Goal: Task Accomplishment & Management: Complete application form

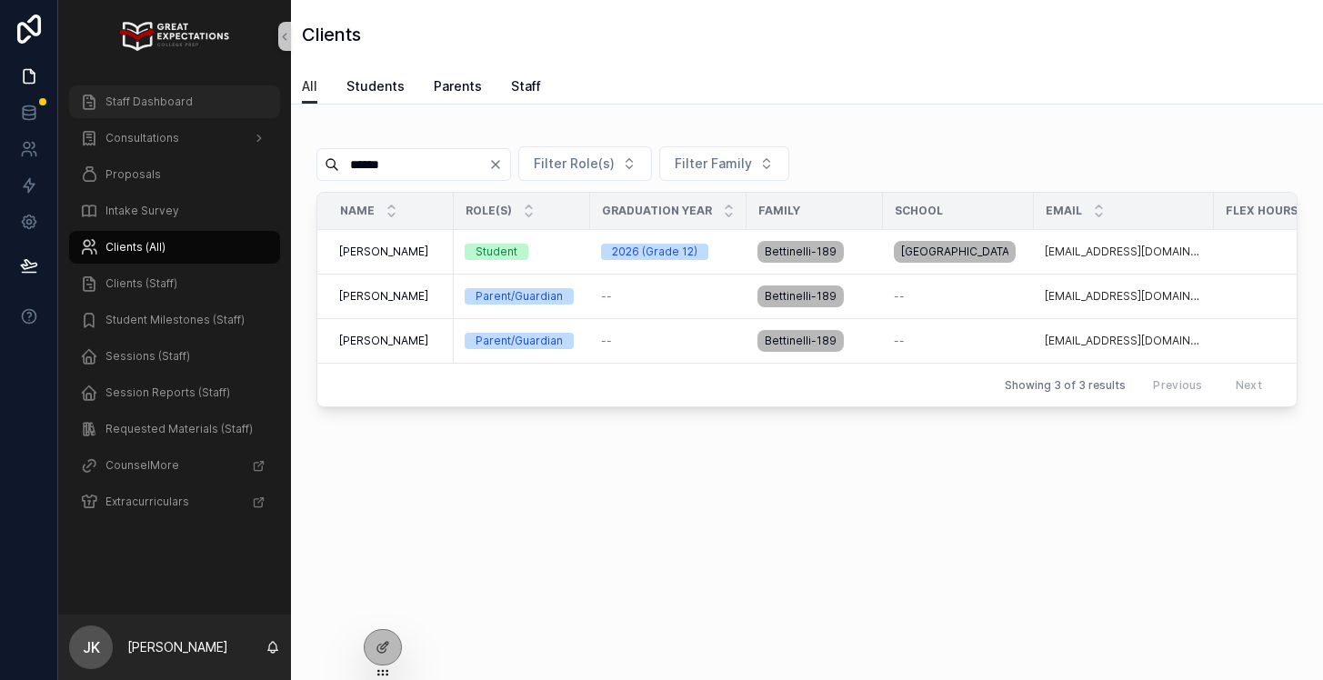
click at [172, 105] on span "Staff Dashboard" at bounding box center [148, 102] width 87 height 15
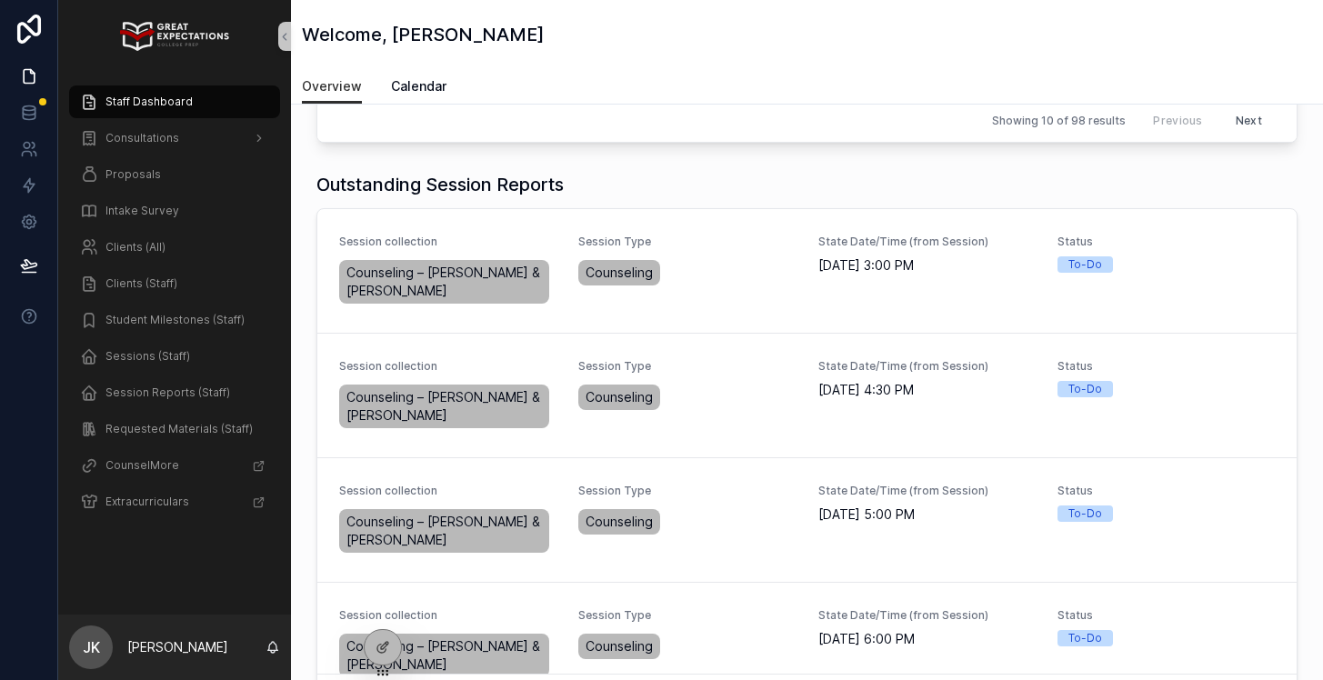
scroll to position [503, 0]
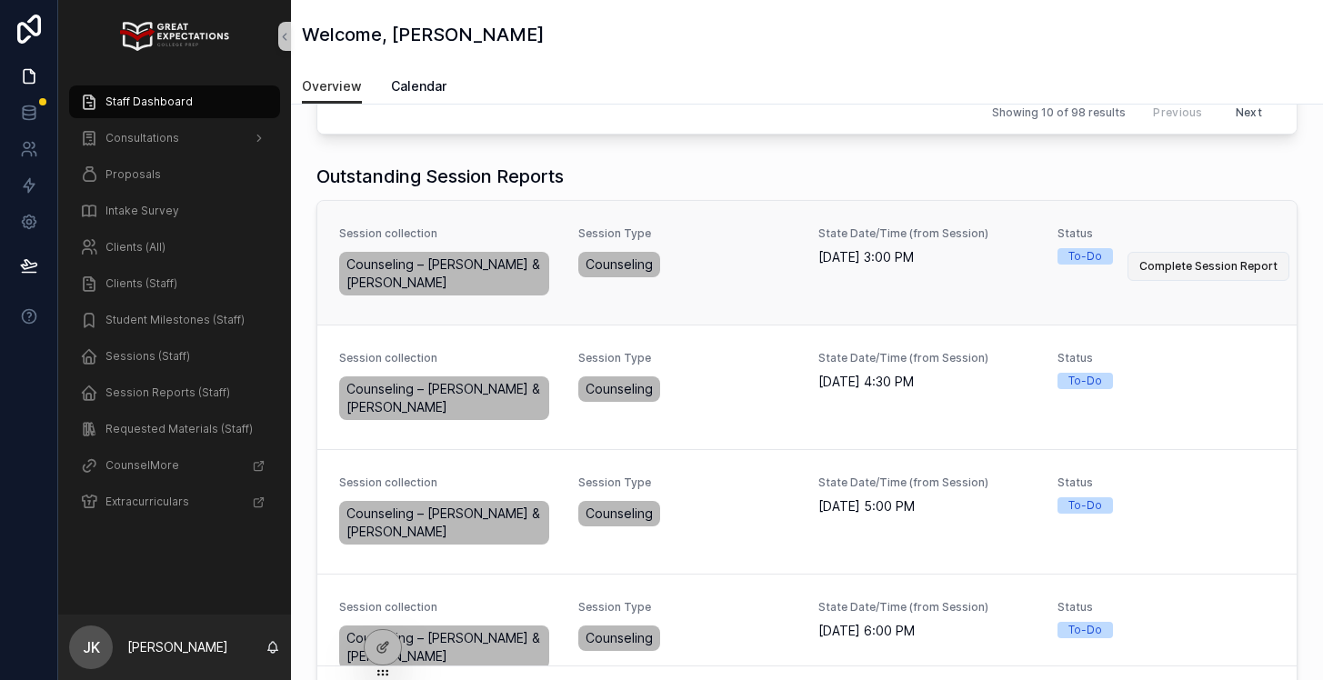
click at [1219, 259] on span "Complete Session Report" at bounding box center [1208, 266] width 138 height 15
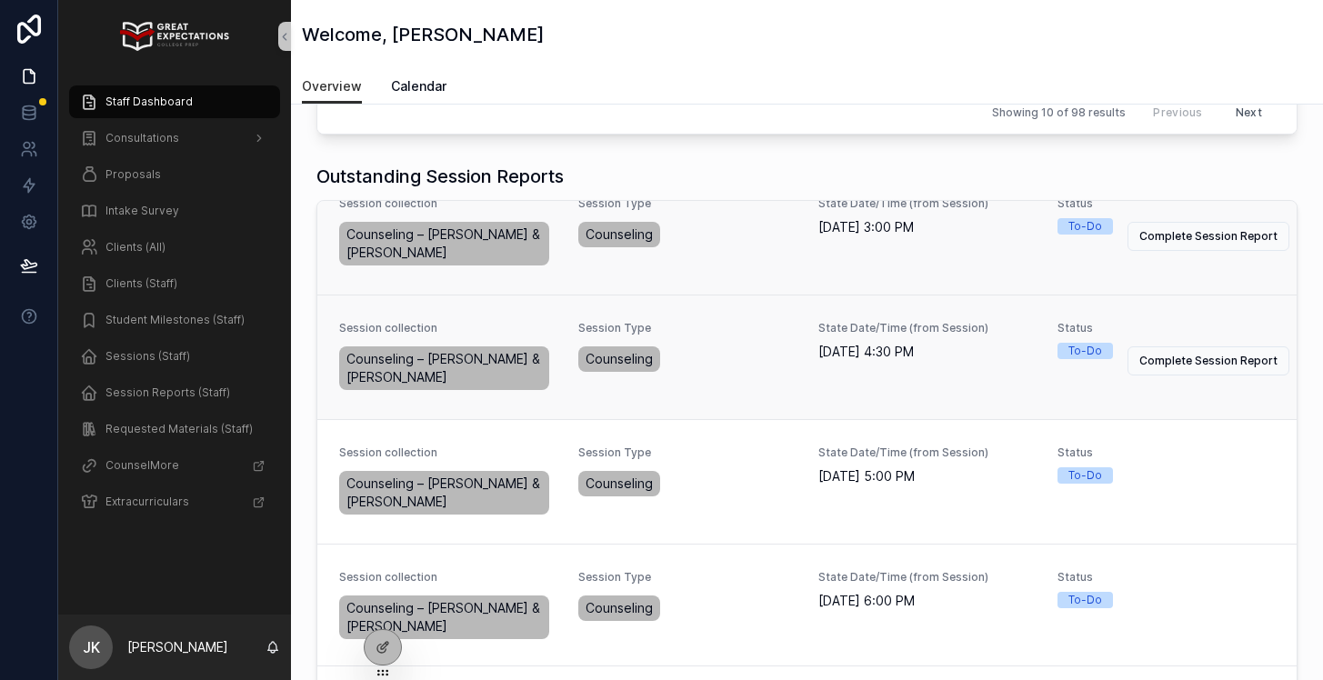
scroll to position [3, 0]
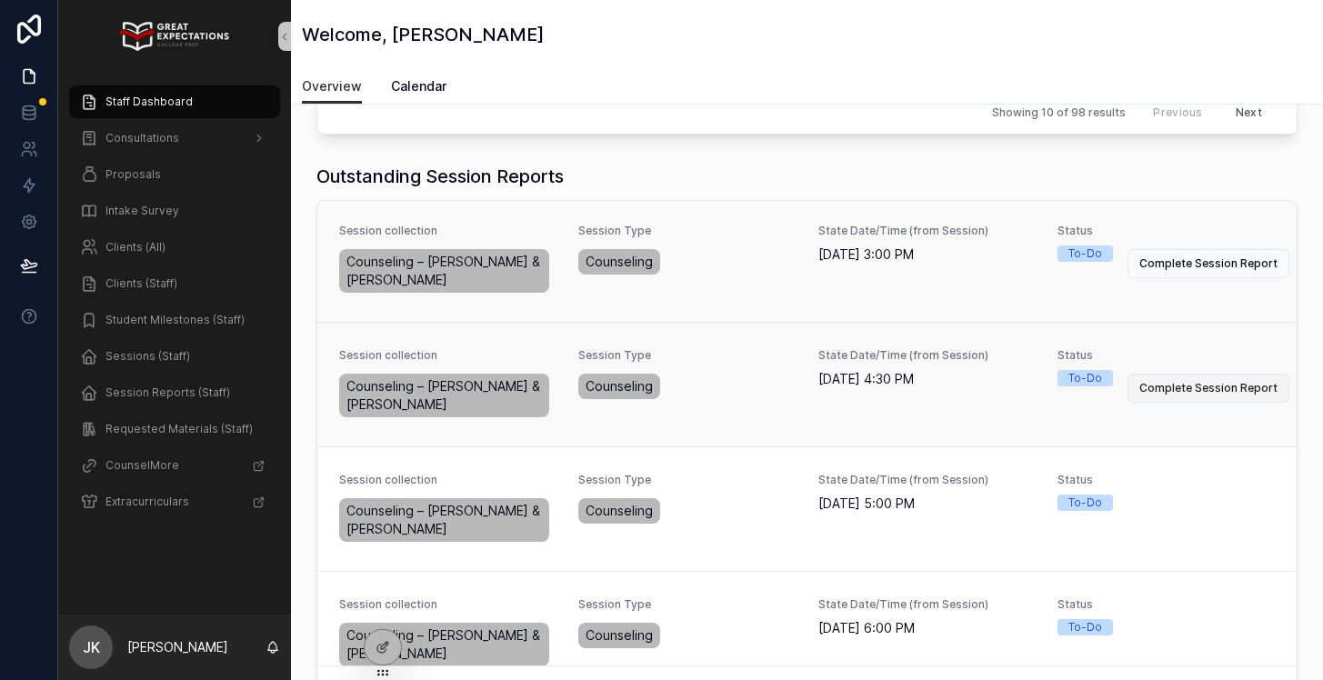
click at [1170, 381] on span "Complete Session Report" at bounding box center [1208, 388] width 138 height 15
click at [1159, 505] on span "Complete Session Report" at bounding box center [1208, 512] width 138 height 15
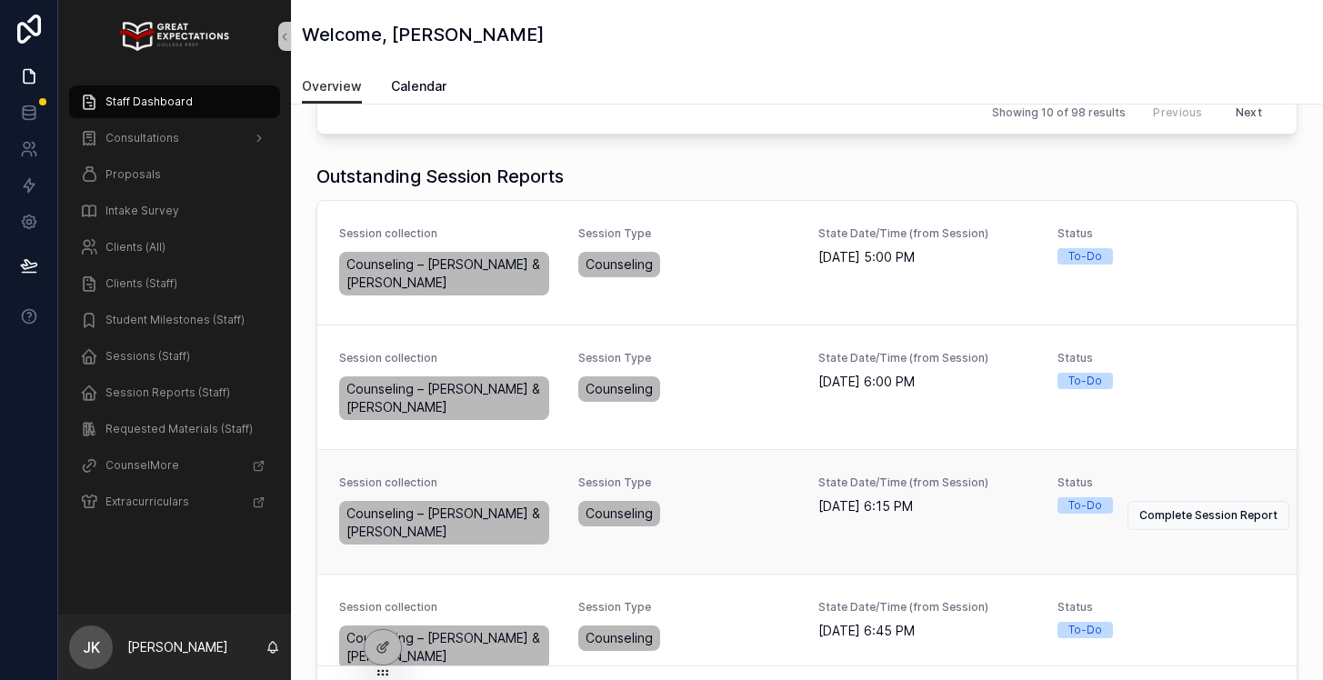
scroll to position [2, 0]
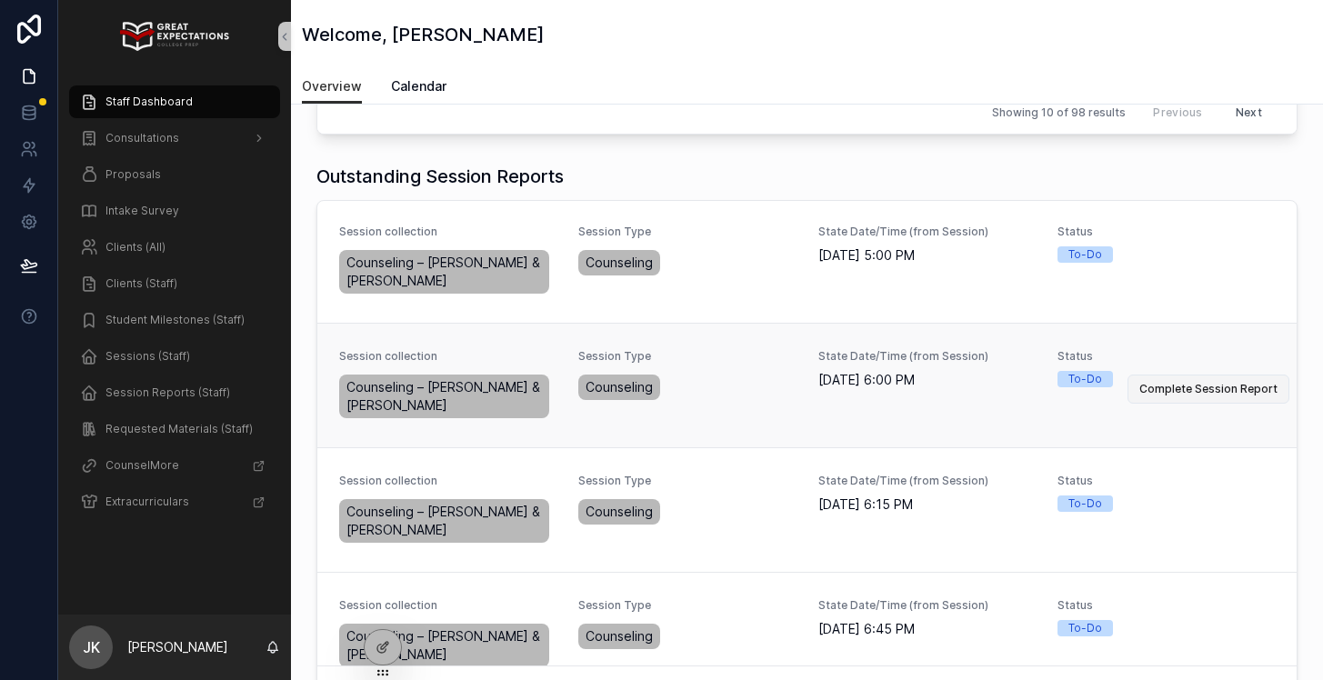
click at [1215, 382] on span "Complete Session Report" at bounding box center [1208, 389] width 138 height 15
click at [1217, 506] on span "Complete Session Report" at bounding box center [1208, 513] width 138 height 15
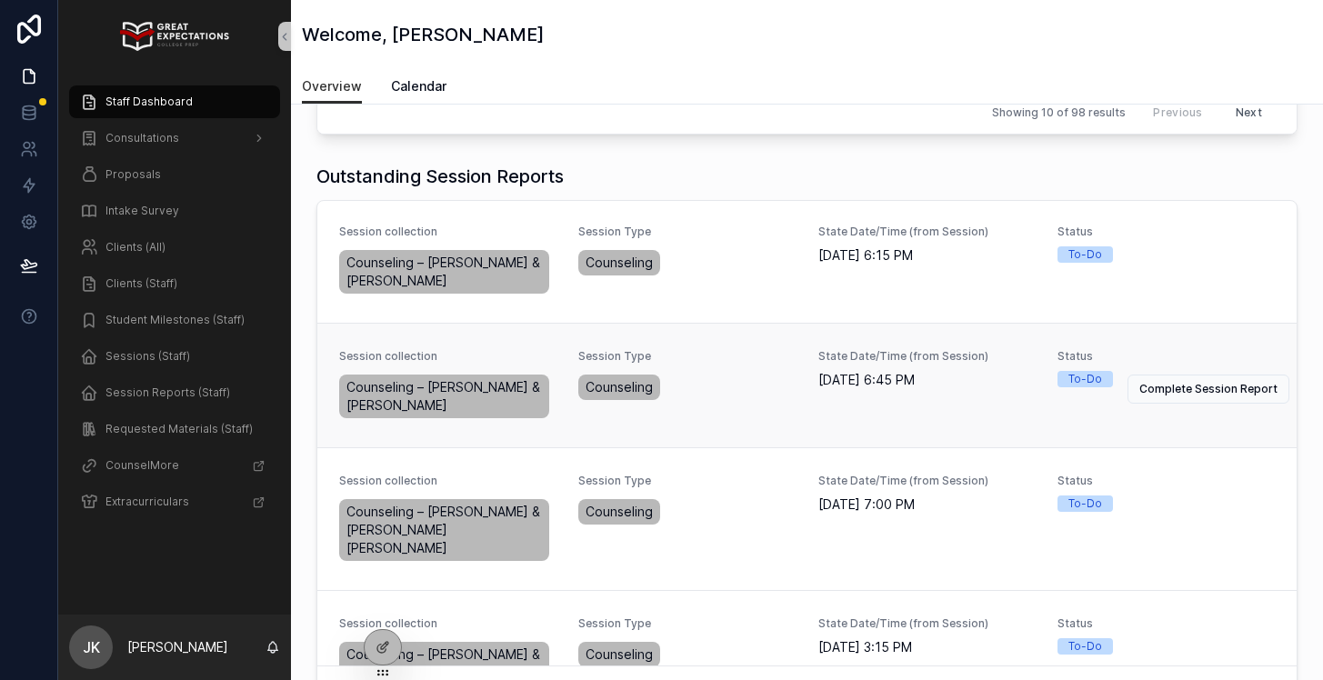
scroll to position [0, 0]
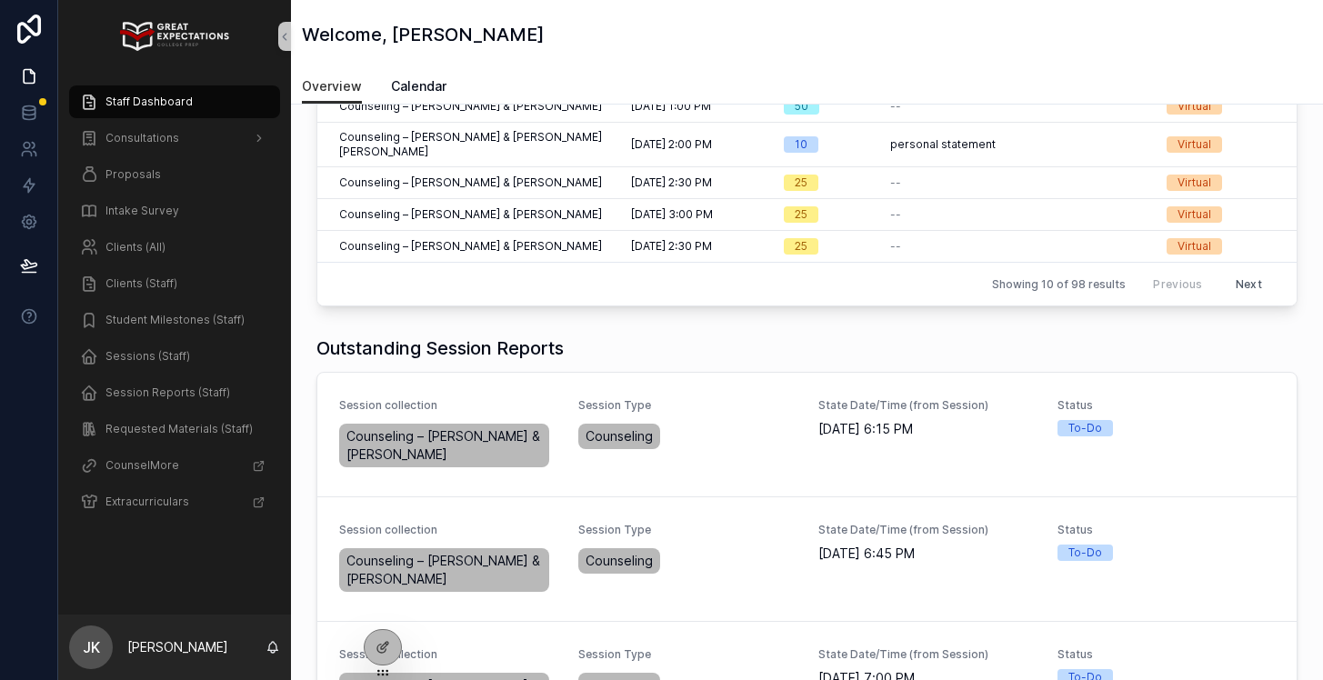
scroll to position [335, 0]
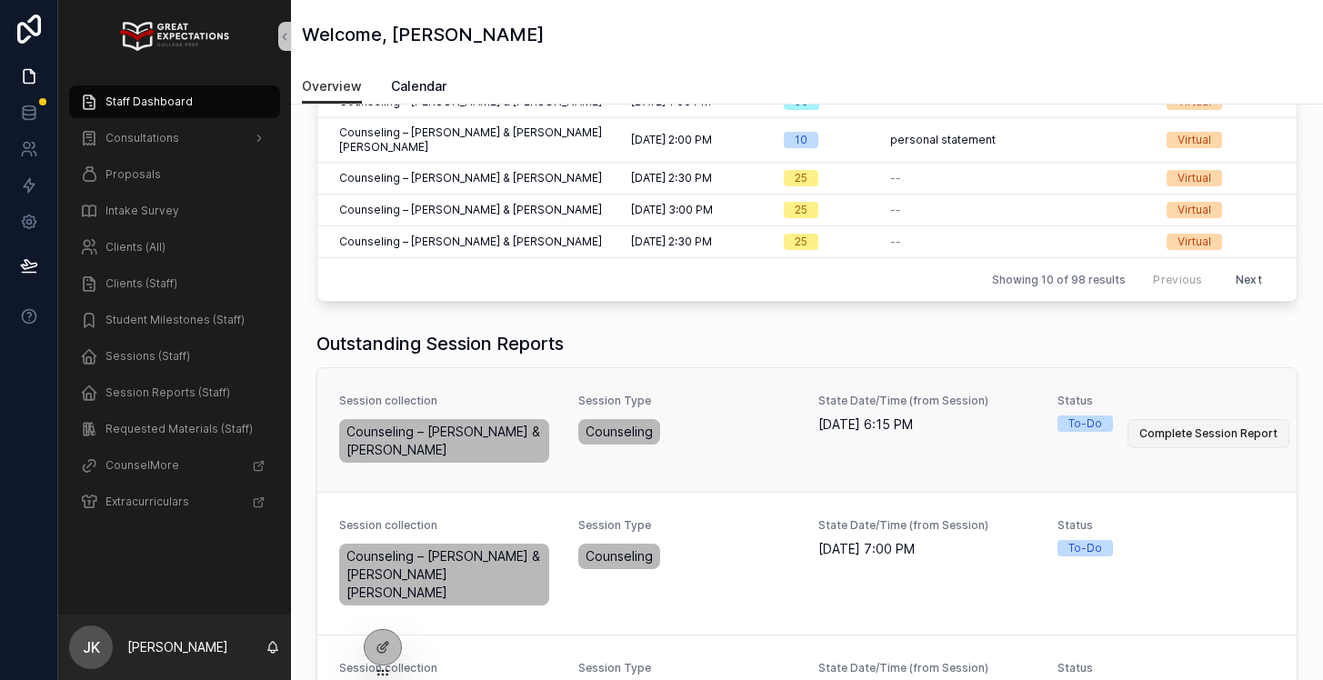
click at [1215, 426] on span "Complete Session Report" at bounding box center [1208, 433] width 138 height 15
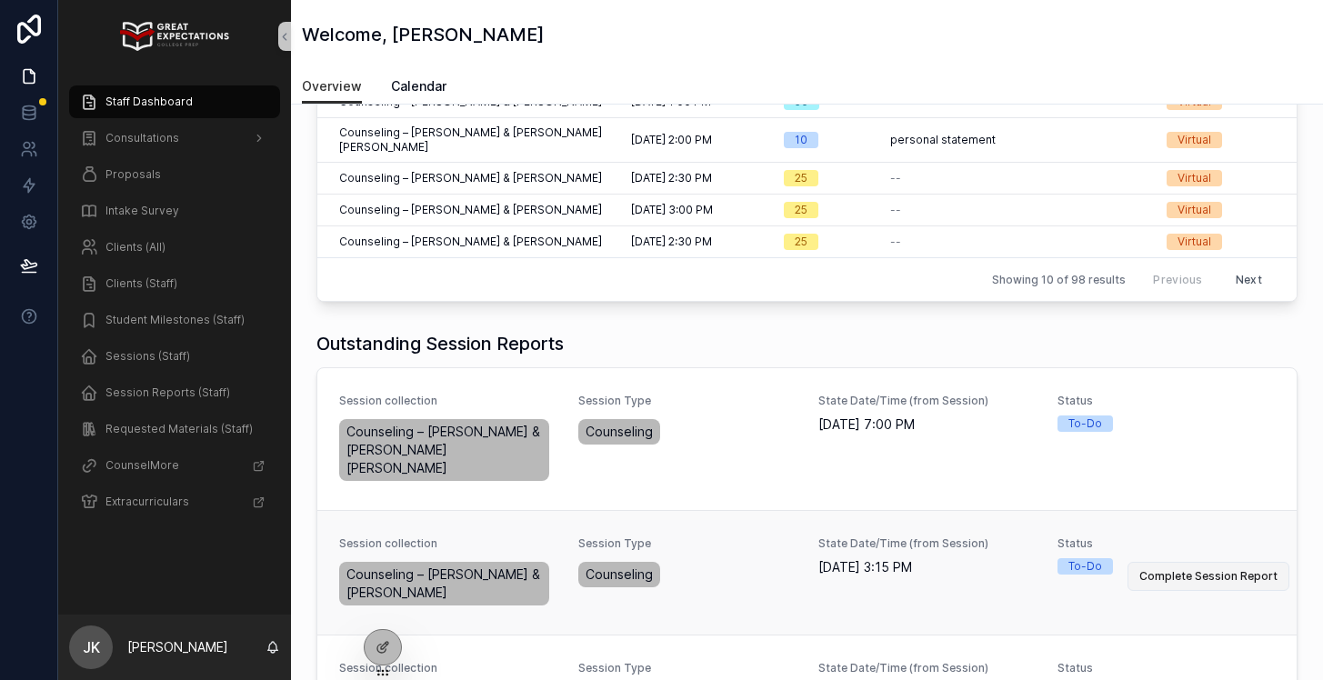
click at [1193, 569] on span "Complete Session Report" at bounding box center [1208, 576] width 138 height 15
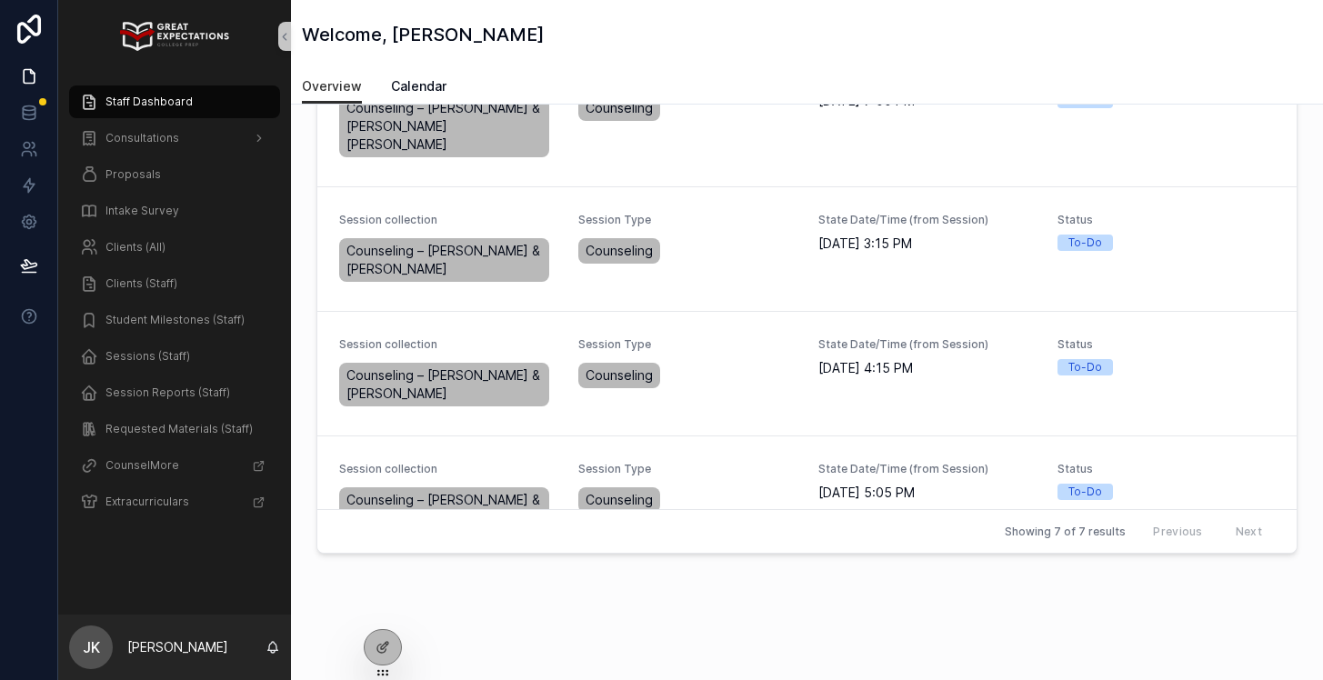
scroll to position [661, 0]
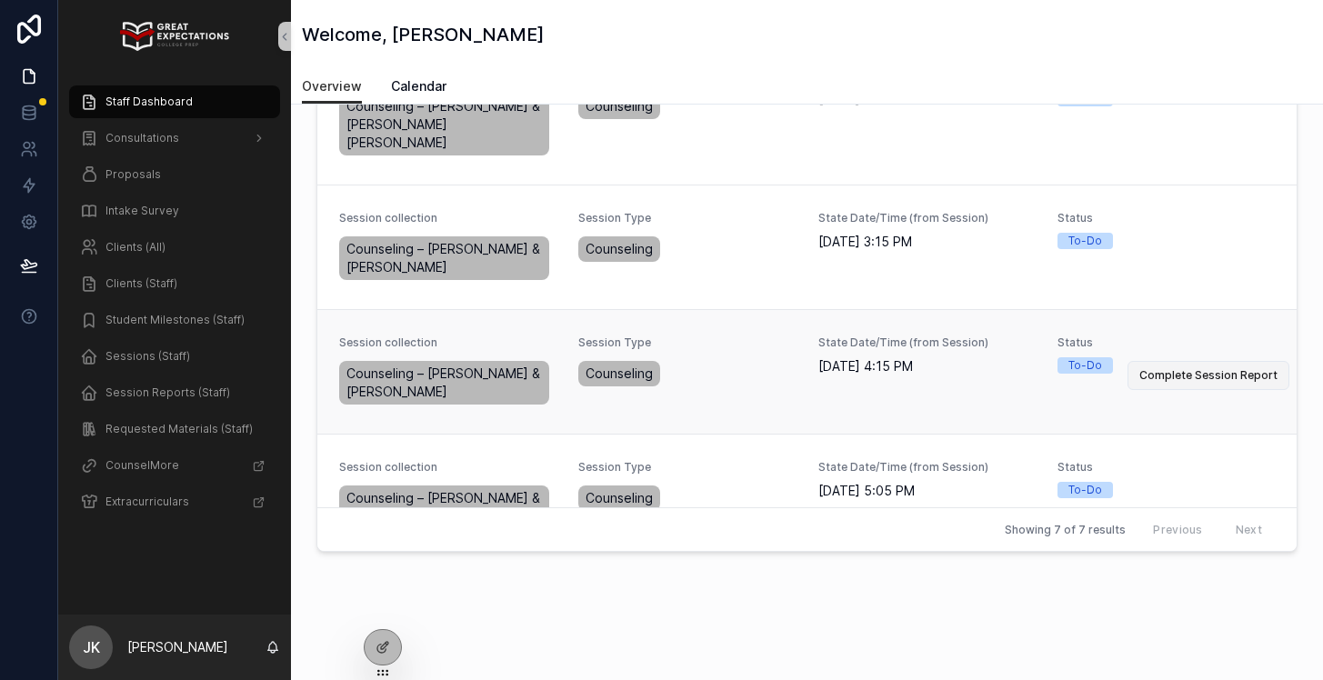
click at [1215, 368] on span "Complete Session Report" at bounding box center [1208, 375] width 138 height 15
click at [1175, 493] on span "Complete Session Report" at bounding box center [1208, 500] width 138 height 15
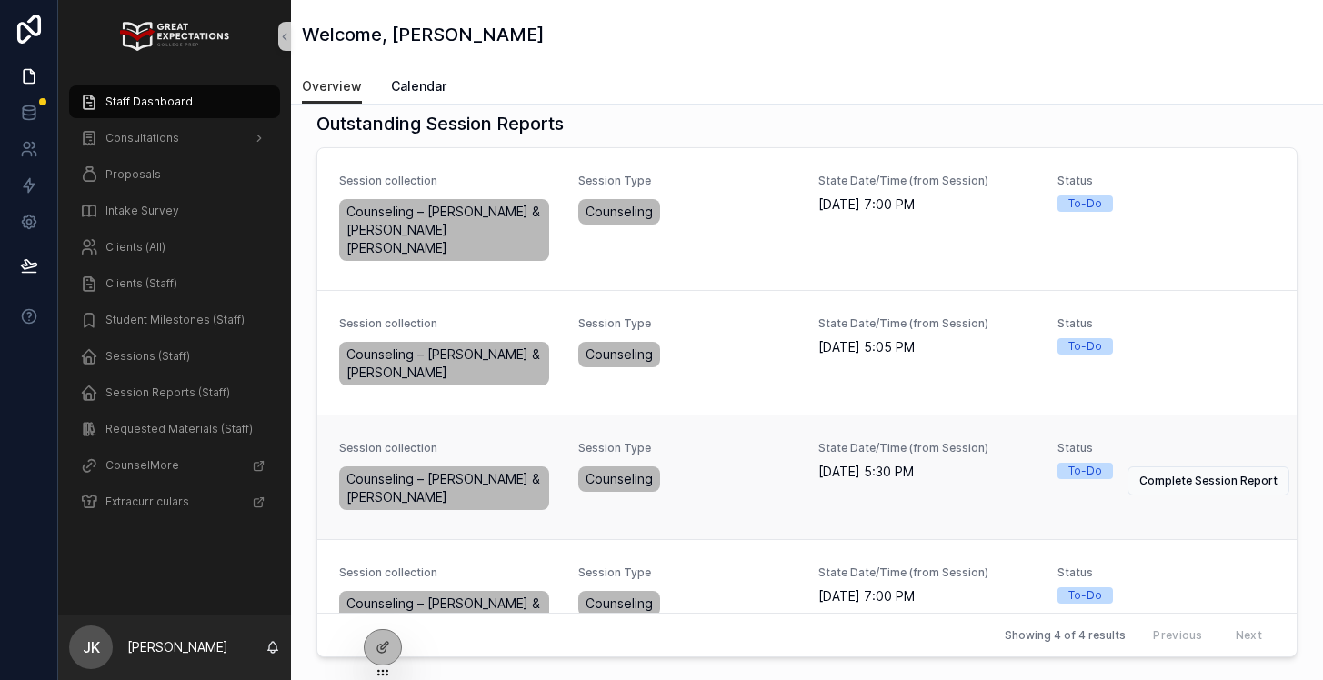
scroll to position [529, 0]
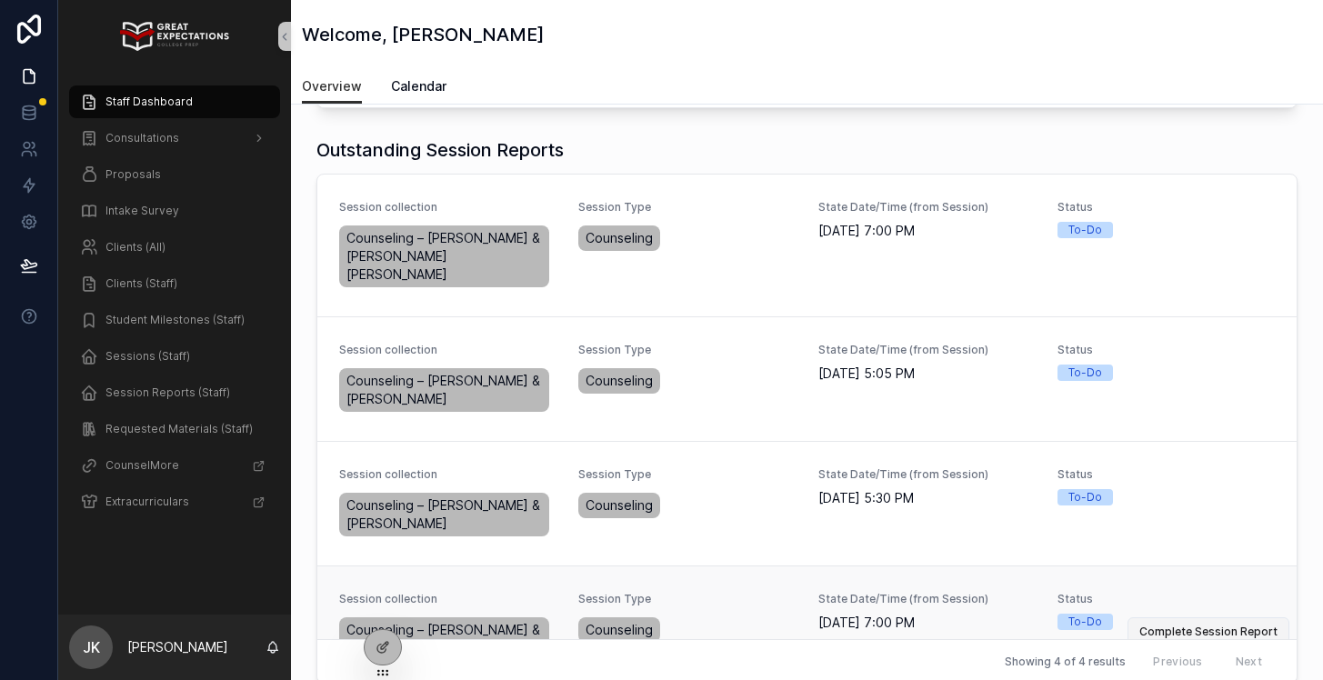
click at [1189, 625] on span "Complete Session Report" at bounding box center [1208, 632] width 138 height 15
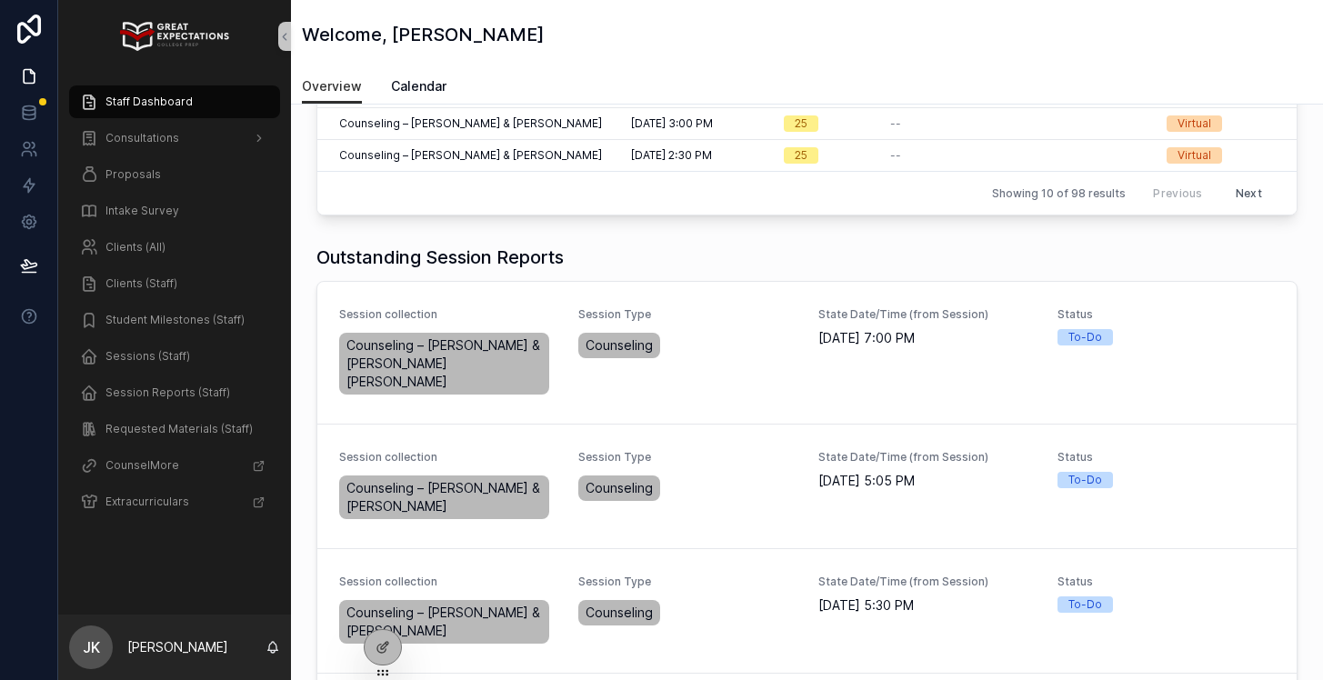
scroll to position [458, 0]
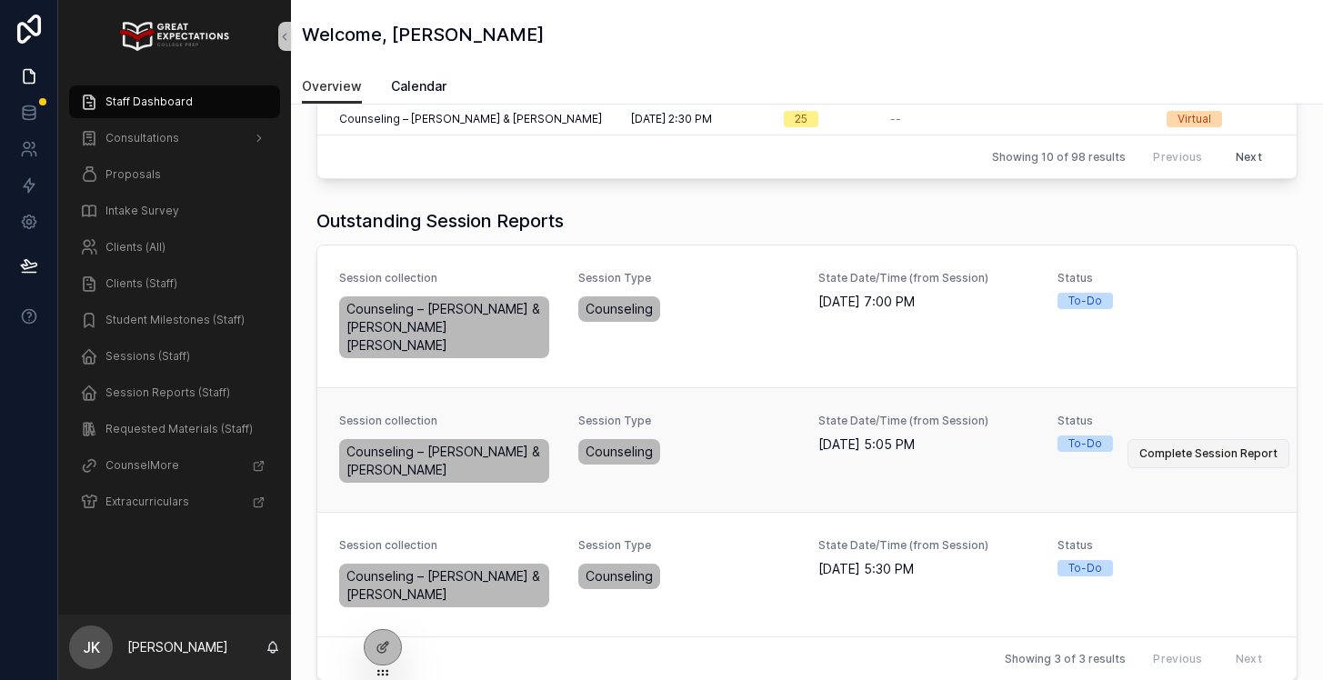
click at [1215, 446] on span "Complete Session Report" at bounding box center [1208, 453] width 138 height 15
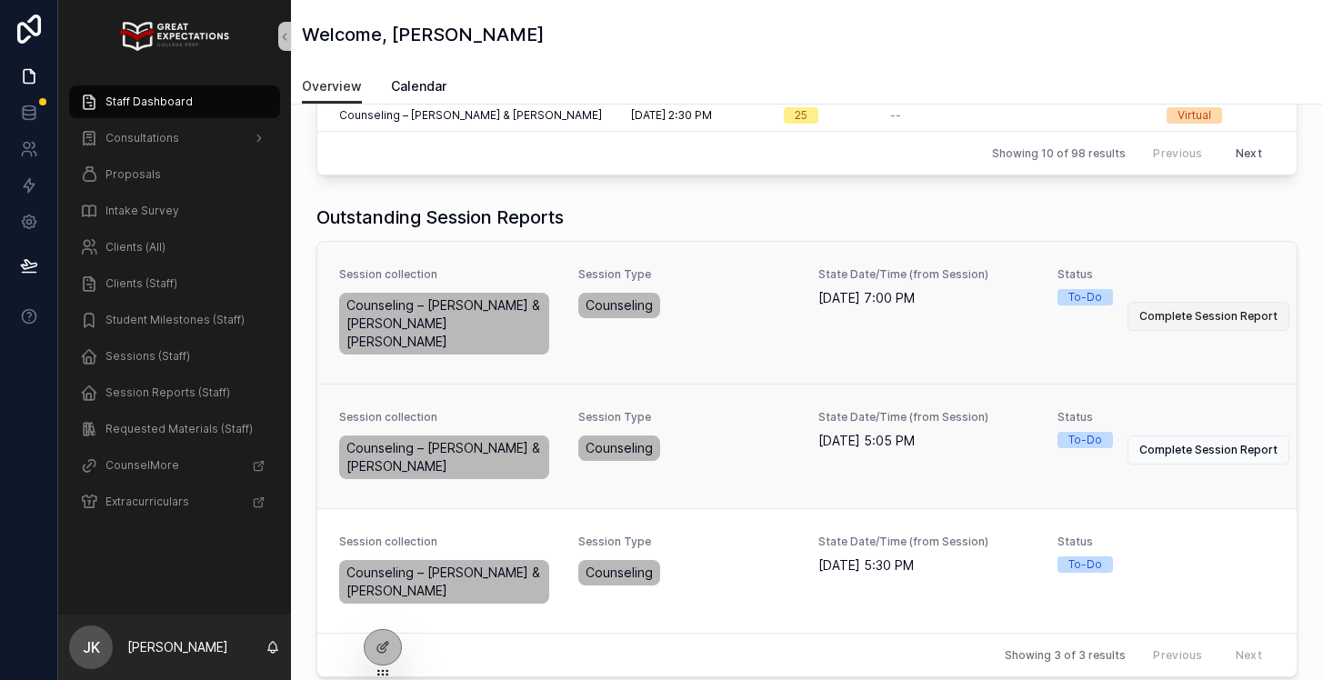
scroll to position [581, 0]
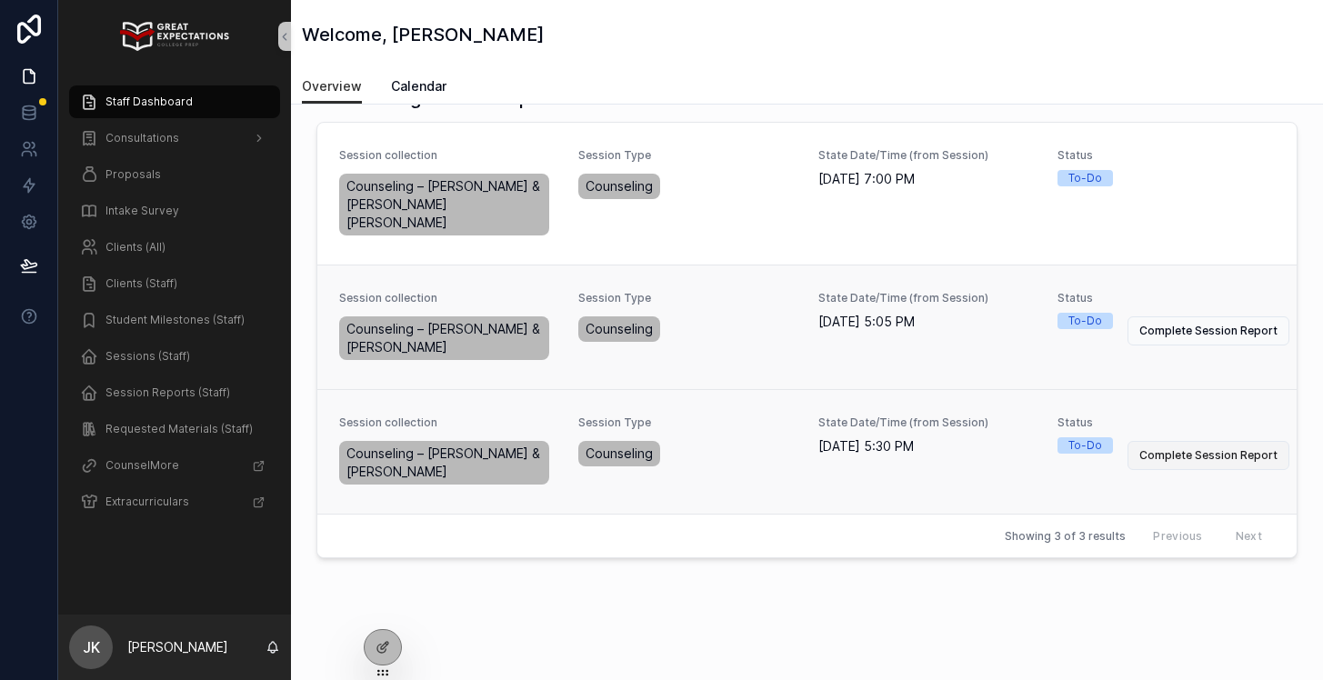
click at [1195, 448] on span "Complete Session Report" at bounding box center [1208, 455] width 138 height 15
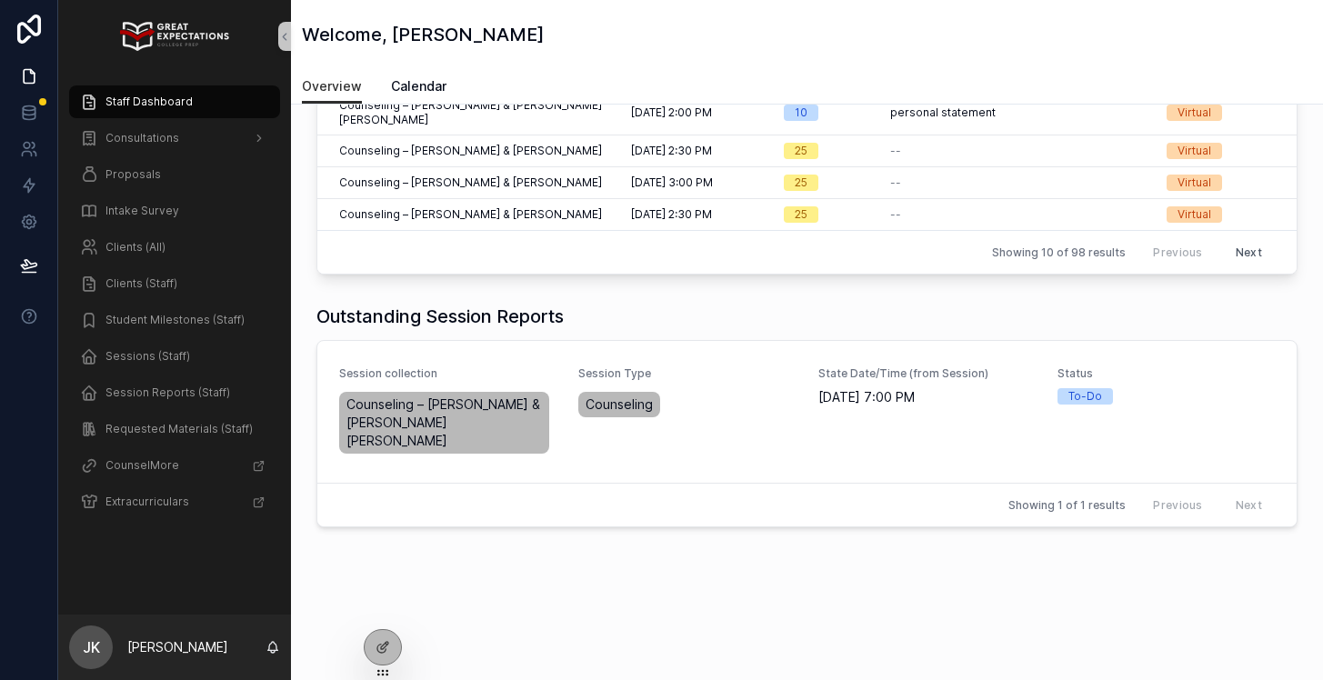
scroll to position [332, 0]
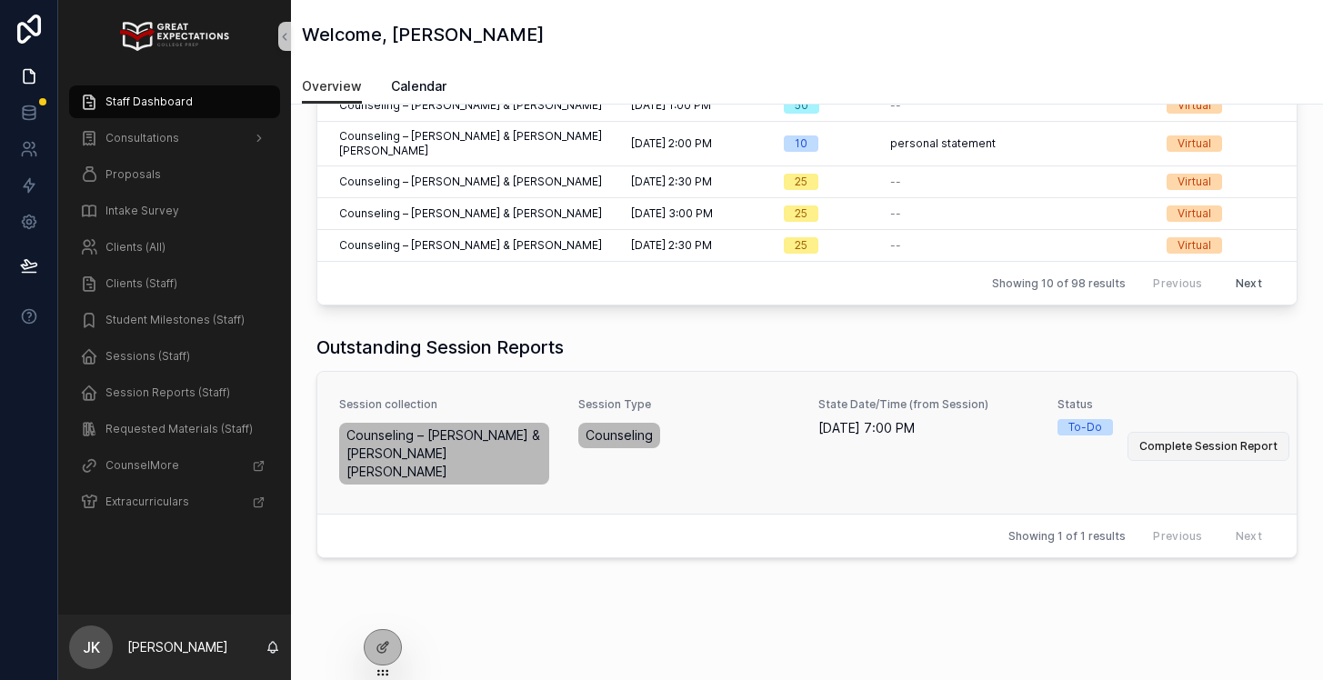
click at [1194, 439] on span "Complete Session Report" at bounding box center [1208, 446] width 138 height 15
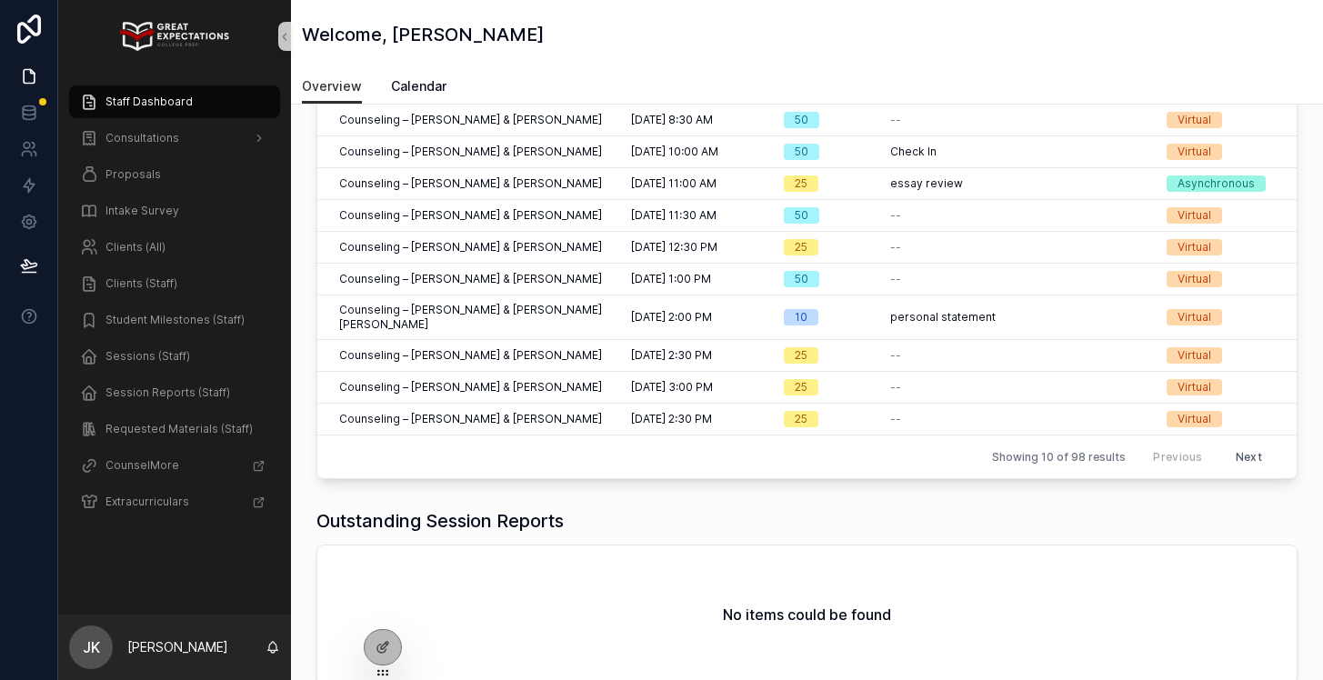
scroll to position [0, 0]
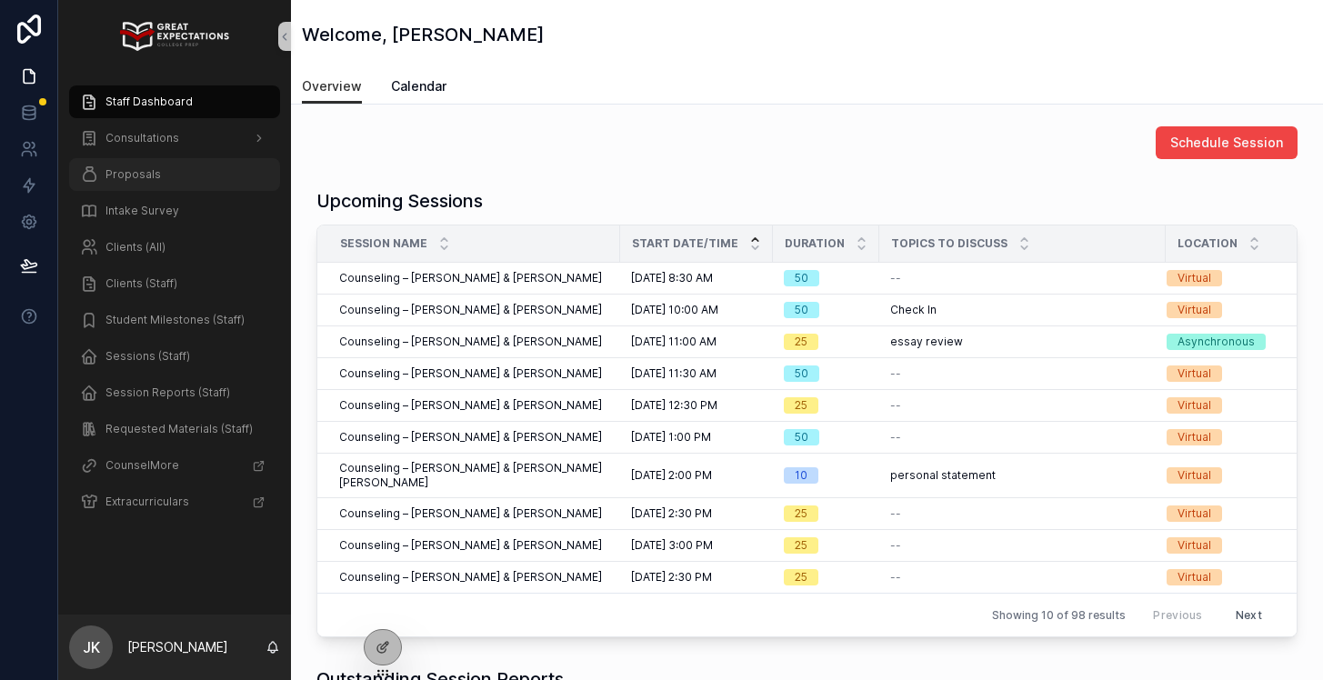
click at [201, 189] on link "Proposals" at bounding box center [174, 174] width 211 height 33
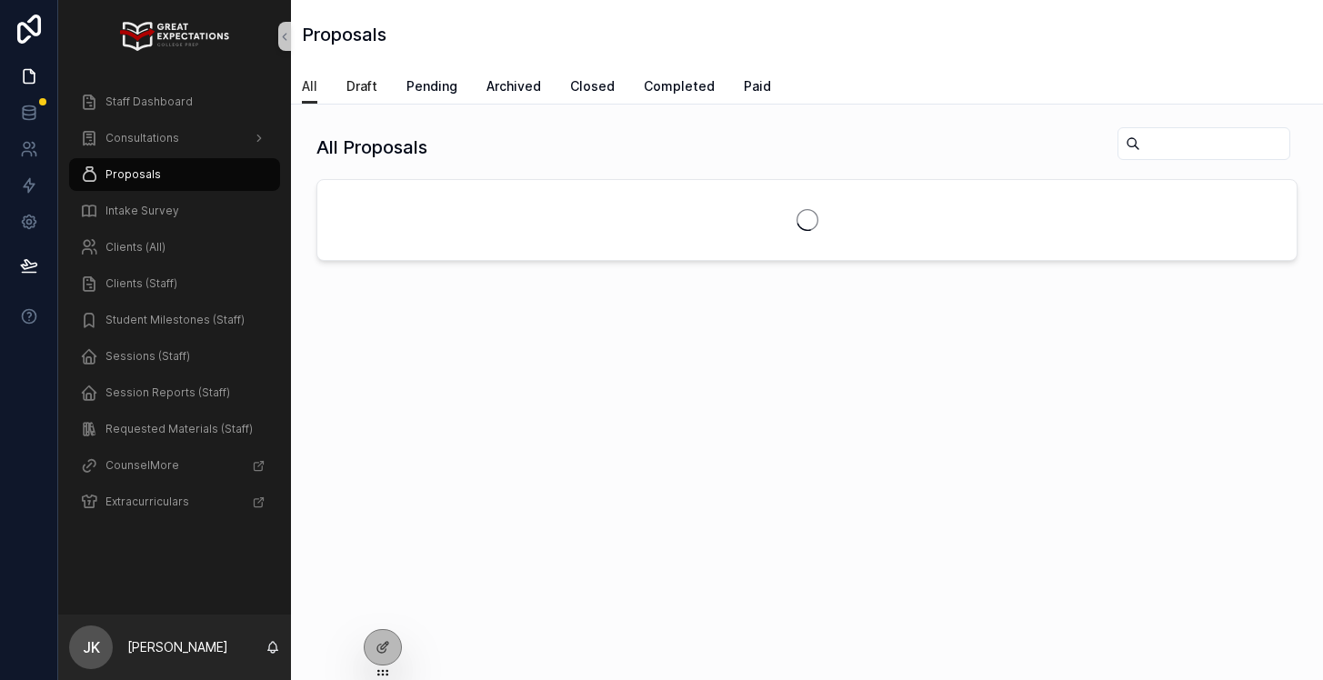
click at [358, 83] on span "Draft" at bounding box center [361, 86] width 31 height 18
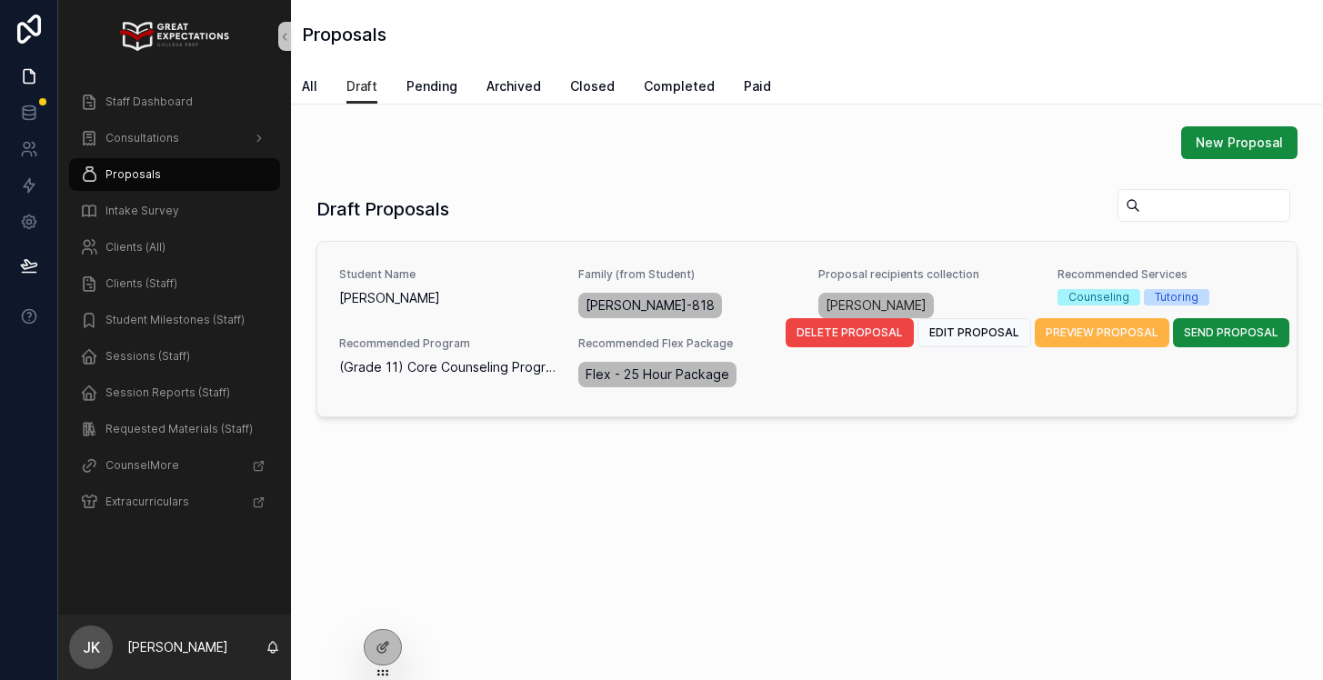
click at [1103, 342] on button "PREVIEW PROPOSAL" at bounding box center [1102, 332] width 135 height 29
click at [975, 333] on span "EDIT PROPOSAL" at bounding box center [974, 332] width 90 height 15
click at [1078, 337] on span "PREVIEW PROPOSAL" at bounding box center [1101, 332] width 113 height 15
click at [1202, 331] on span "SEND PROPOSAL" at bounding box center [1231, 332] width 95 height 15
